Goal: Task Accomplishment & Management: Use online tool/utility

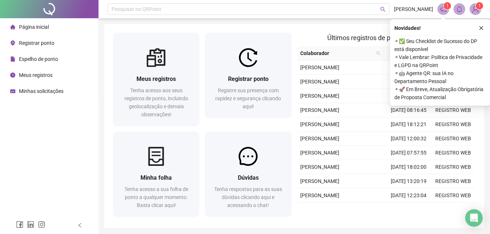
click at [234, 115] on div "Registrar ponto Registre sua presença com rapidez e segurança clicando aqui!" at bounding box center [248, 92] width 86 height 51
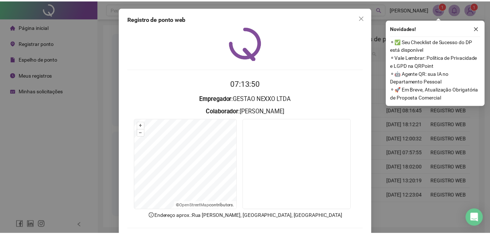
scroll to position [35, 0]
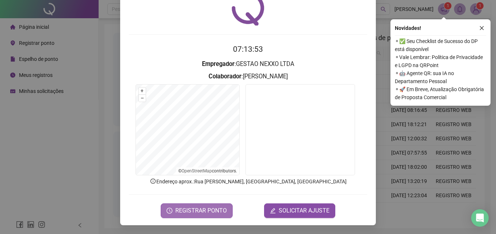
click at [192, 216] on button "REGISTRAR PONTO" at bounding box center [197, 211] width 72 height 15
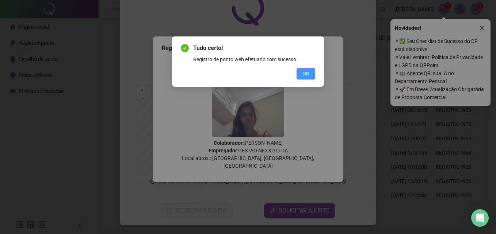
click at [305, 75] on span "OK" at bounding box center [305, 74] width 7 height 8
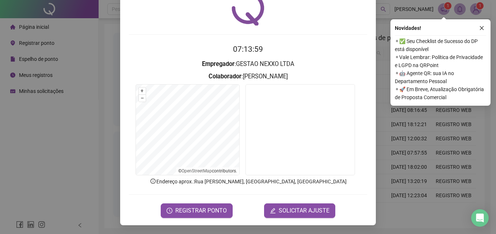
click at [437, 197] on div "Registro de ponto web 07:13:59 Empregador : GESTAO NEXXO LTDA Colaborador : [PE…" at bounding box center [248, 117] width 496 height 234
